Goal: Task Accomplishment & Management: Complete application form

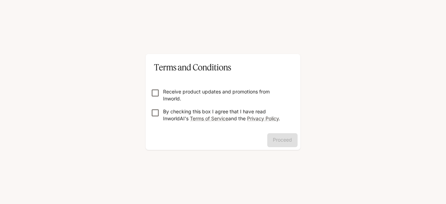
click at [163, 111] on p "By checking this box I agree that I have read InworldAI's Terms of Service and …" at bounding box center [225, 115] width 125 height 14
click at [267, 113] on button "Proceed" at bounding box center [282, 140] width 30 height 14
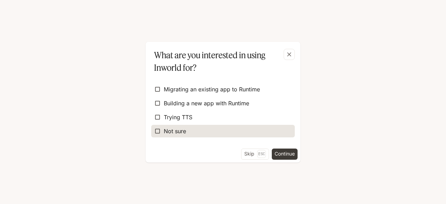
click at [213, 113] on label "Not sure" at bounding box center [223, 131] width 144 height 13
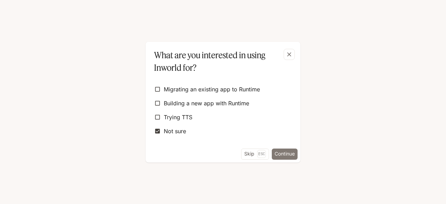
click at [267, 113] on button "Continue" at bounding box center [285, 153] width 26 height 11
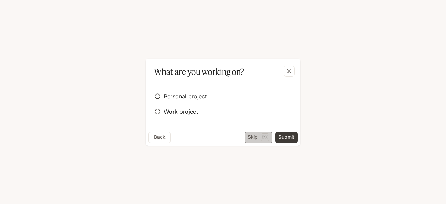
click at [260, 113] on button "Skip Esc" at bounding box center [259, 137] width 28 height 11
